Goal: Task Accomplishment & Management: Use online tool/utility

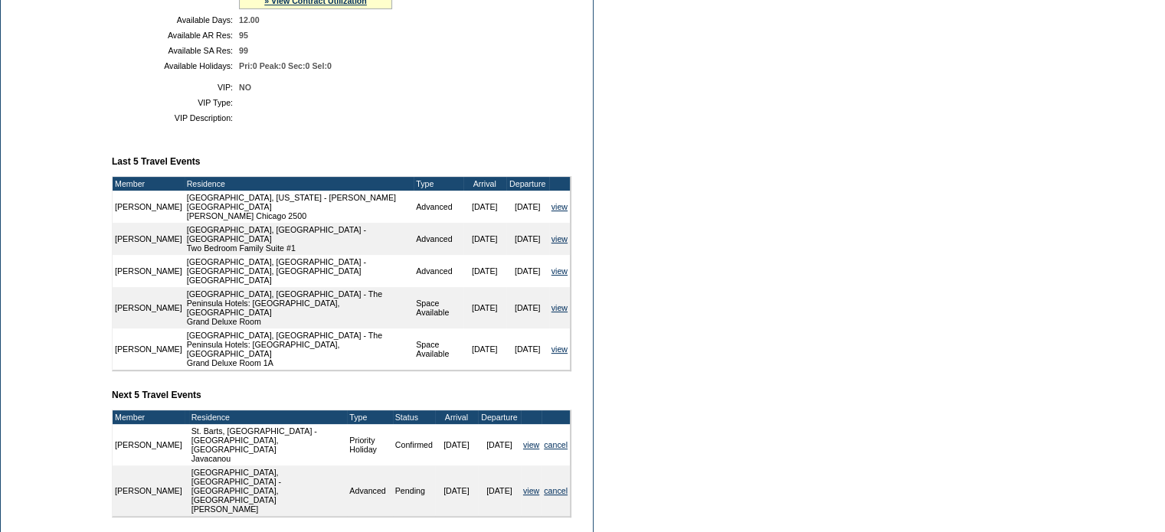
scroll to position [545, 0]
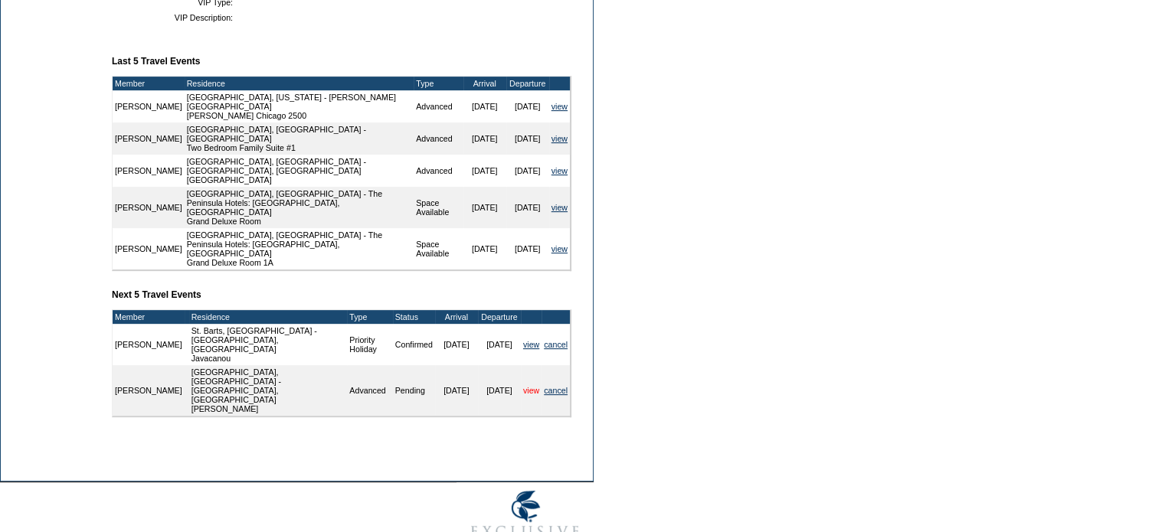
click at [523, 386] on link "view" at bounding box center [531, 390] width 16 height 9
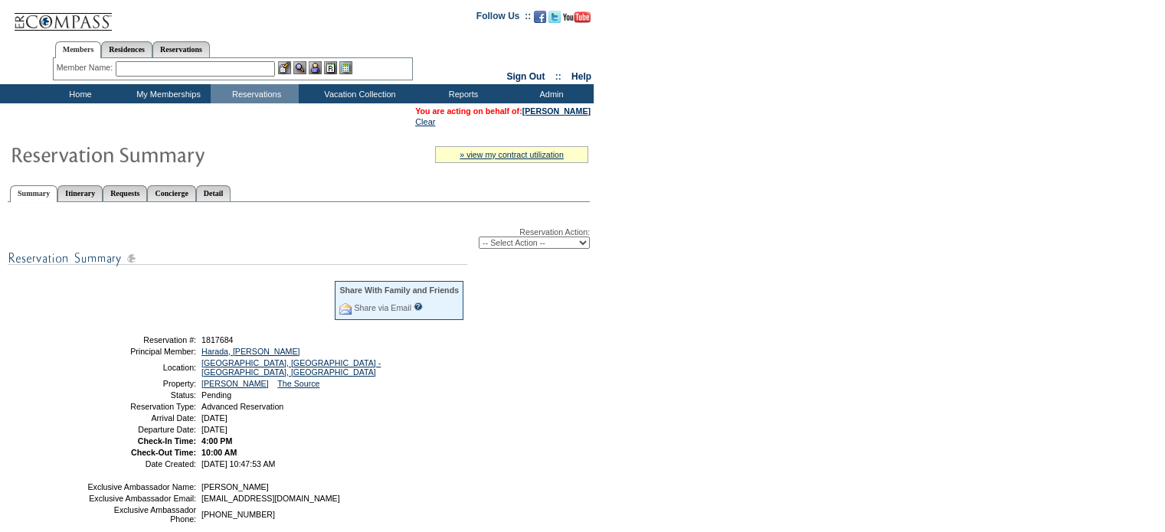
click at [167, 68] on input "text" at bounding box center [195, 68] width 159 height 15
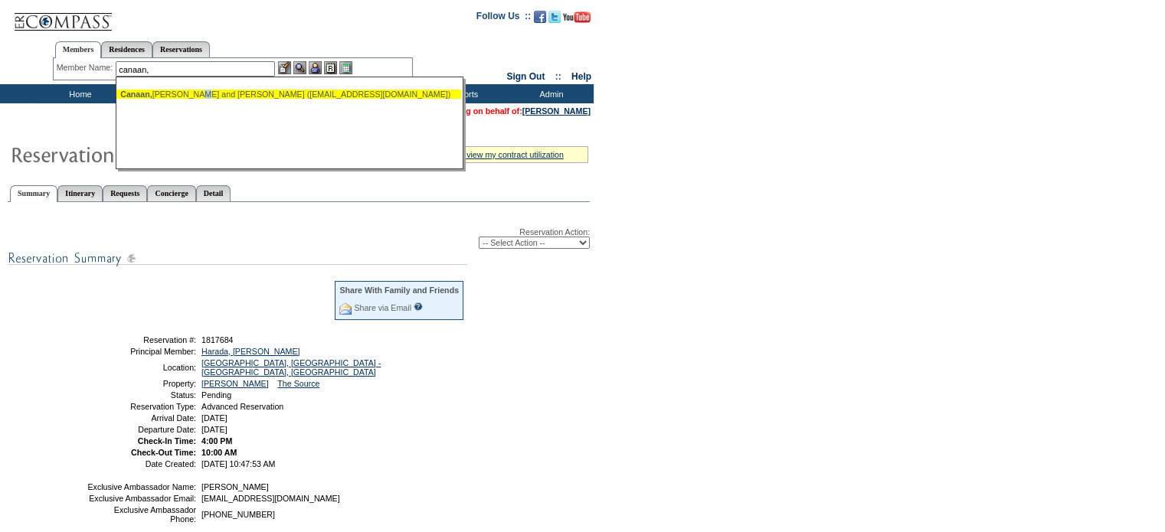
click at [208, 90] on div "Canaan, [PERSON_NAME] and [PERSON_NAME] ([EMAIL_ADDRESS][DOMAIN_NAME])" at bounding box center [288, 94] width 337 height 9
type input "Canaan, [PERSON_NAME] and [PERSON_NAME] ([EMAIL_ADDRESS][DOMAIN_NAME])"
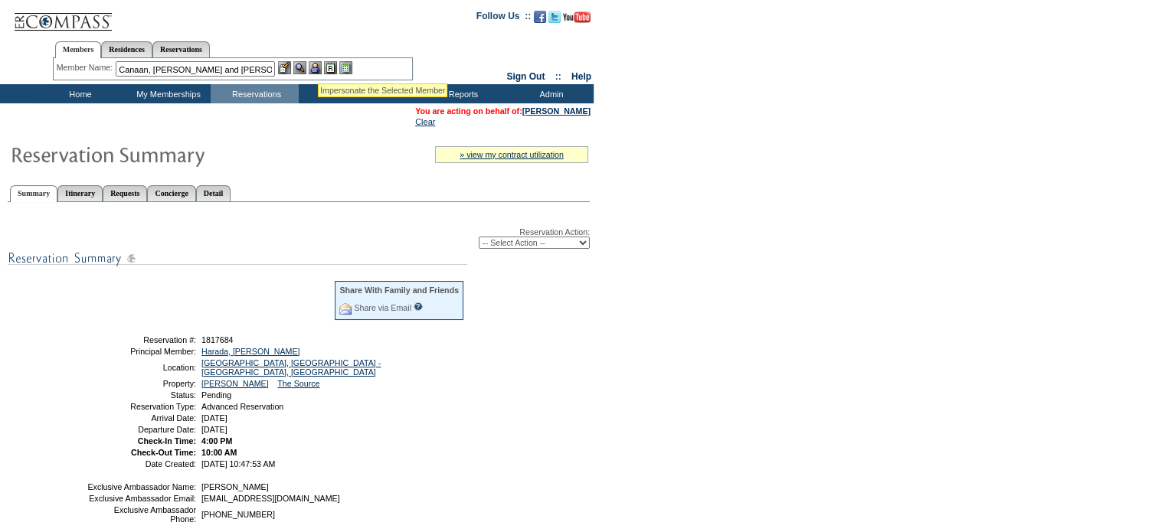
click at [318, 64] on img at bounding box center [315, 67] width 13 height 13
click at [300, 61] on img at bounding box center [299, 67] width 13 height 13
